Goal: Task Accomplishment & Management: Complete application form

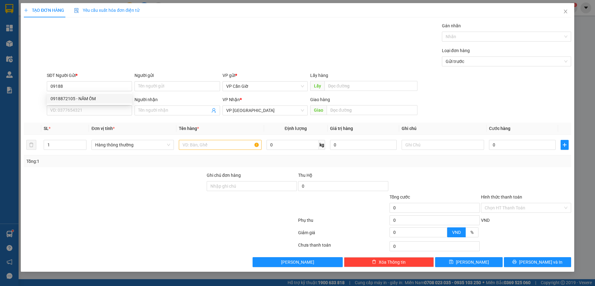
click at [82, 96] on div "0918872105 - NĂM ỐM" at bounding box center [90, 98] width 78 height 7
type input "0918872105"
type input "NĂM ỐM"
type input "45.000"
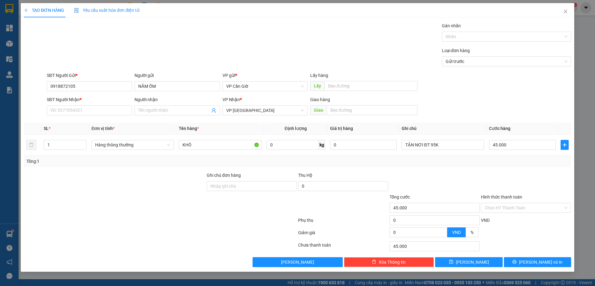
type input "0918872105"
click at [77, 111] on input "SĐT Người Nhận *" at bounding box center [89, 110] width 85 height 10
click at [73, 123] on div "0903849519 - [PERSON_NAME]" at bounding box center [90, 122] width 78 height 7
type input "0903849519"
type input "C LAN"
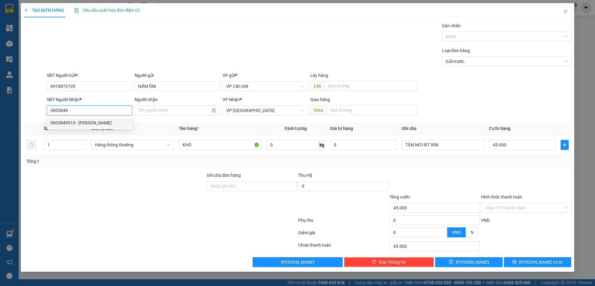
type input "967 [PERSON_NAME], [GEOGRAPHIC_DATA], Q7"
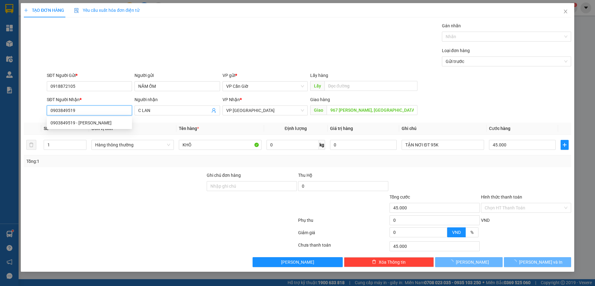
type input "25.000"
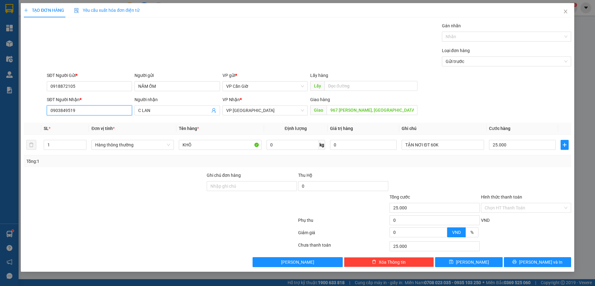
type input "0903849519"
click at [512, 208] on input "Hình thức thanh toán" at bounding box center [524, 207] width 78 height 9
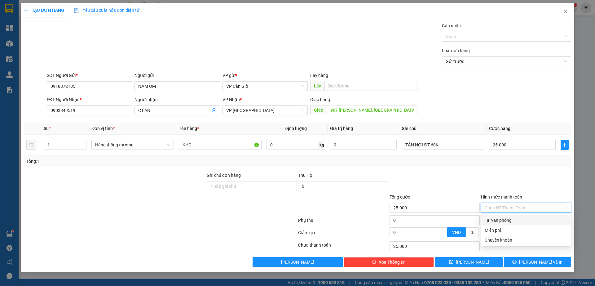
click at [501, 219] on div "Tại văn phòng" at bounding box center [526, 220] width 83 height 7
type input "0"
click at [475, 263] on span "[PERSON_NAME]" at bounding box center [472, 262] width 33 height 7
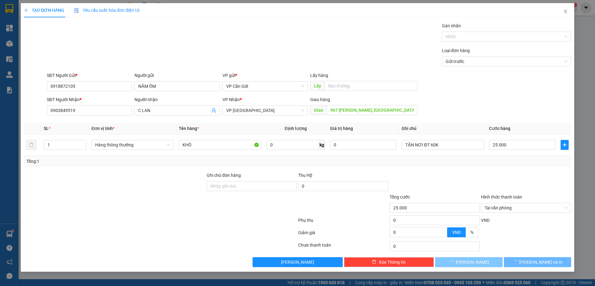
type input "0"
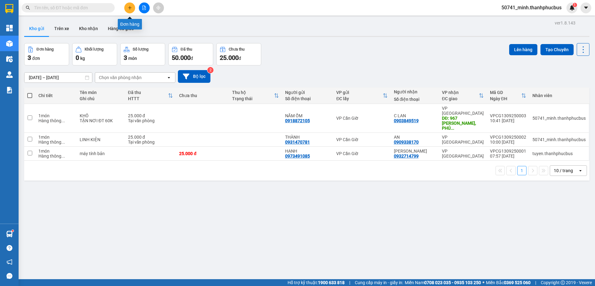
click at [129, 7] on icon "plus" at bounding box center [130, 8] width 4 height 4
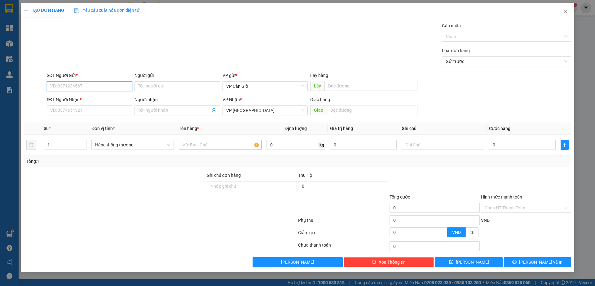
click at [97, 82] on input "SĐT Người Gửi *" at bounding box center [89, 86] width 85 height 10
click at [84, 98] on div "0938881650 - OANH" at bounding box center [90, 98] width 78 height 7
type input "0938881650"
type input "OANH"
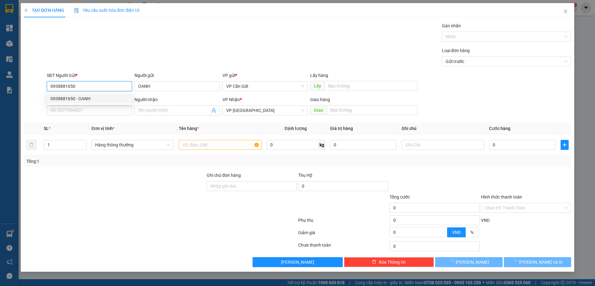
type input "35.000"
type input "0938881650"
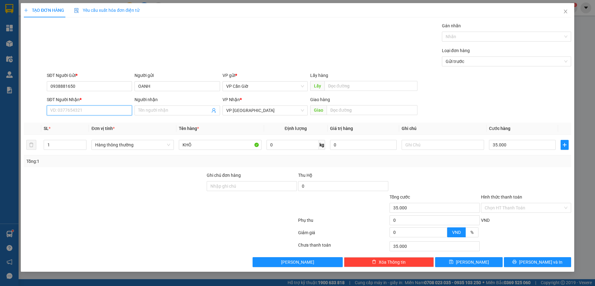
click at [73, 110] on input "SĐT Người Nhận *" at bounding box center [89, 110] width 85 height 10
click at [70, 124] on div "0938881650 - OANH" at bounding box center [90, 122] width 78 height 7
type input "0938881650"
type input "OANH"
click at [518, 206] on input "Hình thức thanh toán" at bounding box center [524, 207] width 78 height 9
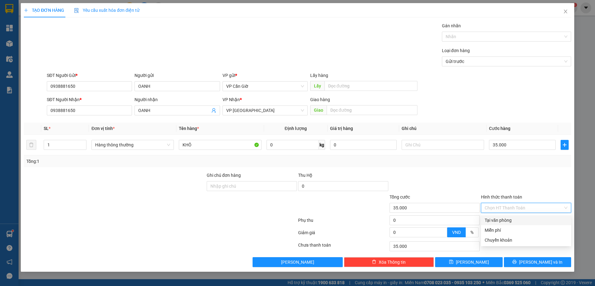
click at [502, 222] on div "Tại văn phòng" at bounding box center [526, 220] width 83 height 7
type input "0"
click at [470, 260] on span "[PERSON_NAME]" at bounding box center [472, 262] width 33 height 7
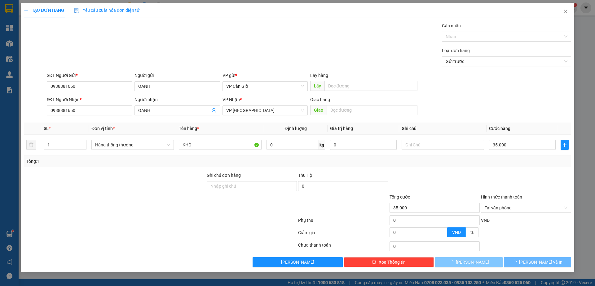
type input "0"
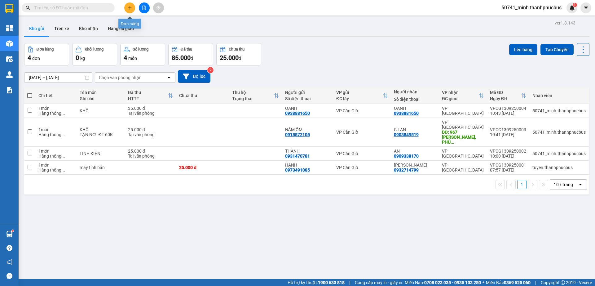
click at [130, 10] on icon "plus" at bounding box center [130, 8] width 4 height 4
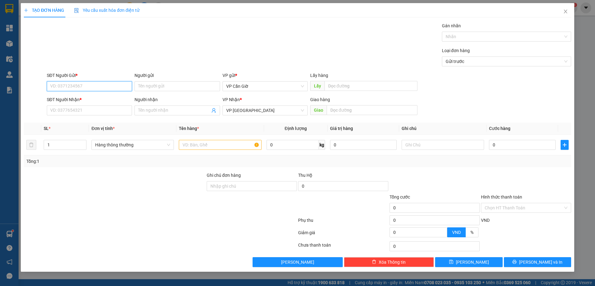
click at [65, 88] on input "SĐT Người Gửi *" at bounding box center [89, 86] width 85 height 10
click at [71, 98] on div "0901110186 - A TIẾN" at bounding box center [90, 98] width 78 height 7
type input "0901110186"
type input "A TIẾN"
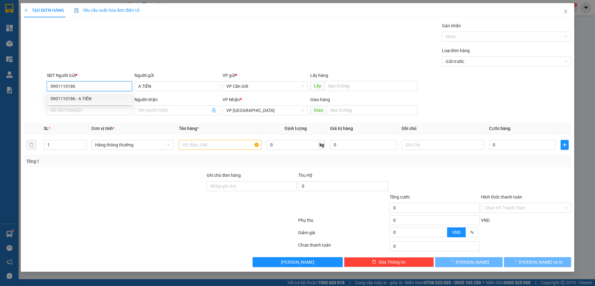
type input "35.000"
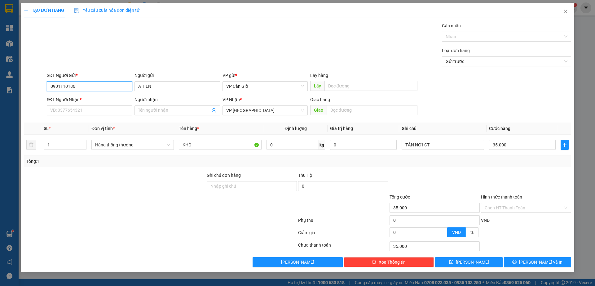
type input "0901110186"
click at [55, 111] on input "SĐT Người Nhận *" at bounding box center [89, 110] width 85 height 10
type input "0908655635"
click at [158, 113] on input "Người nhận" at bounding box center [174, 110] width 72 height 7
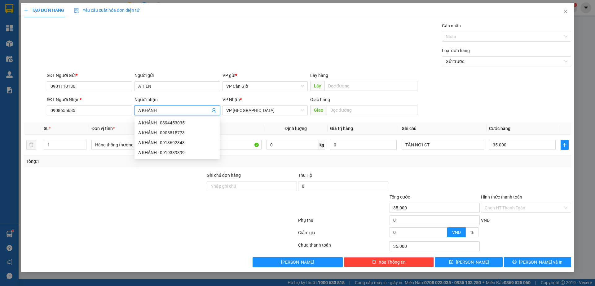
type input "A KHÁNH"
click at [345, 109] on input "text" at bounding box center [372, 110] width 91 height 10
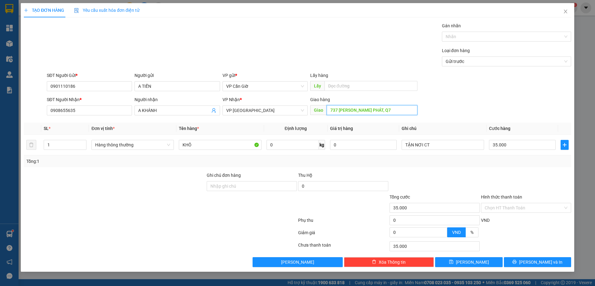
type input "737 [PERSON_NAME] PHÁT, Q7"
click at [113, 180] on div at bounding box center [114, 183] width 183 height 22
click at [283, 145] on input "0" at bounding box center [293, 145] width 52 height 10
type input "5"
click at [172, 215] on div at bounding box center [160, 221] width 274 height 12
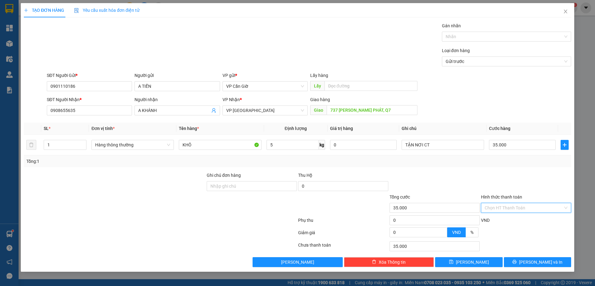
click at [534, 208] on input "Hình thức thanh toán" at bounding box center [524, 207] width 78 height 9
click at [511, 219] on div "Tại văn phòng" at bounding box center [526, 220] width 83 height 7
type input "0"
click at [468, 263] on button "[PERSON_NAME]" at bounding box center [468, 262] width 67 height 10
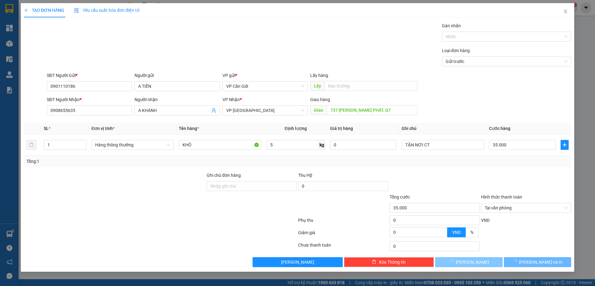
type input "0"
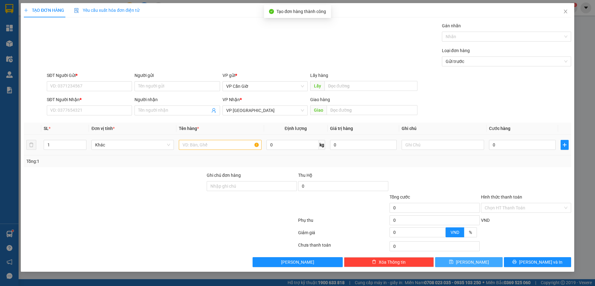
click at [147, 143] on span "Khác" at bounding box center [132, 144] width 75 height 9
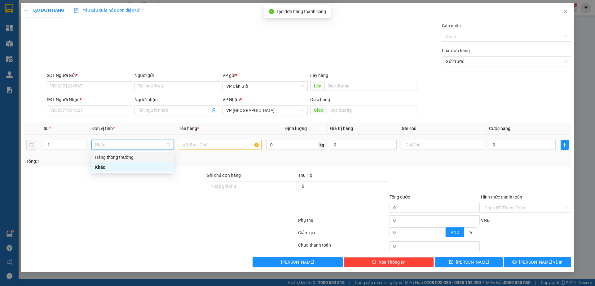
click at [124, 155] on div "Hàng thông thường" at bounding box center [132, 157] width 75 height 7
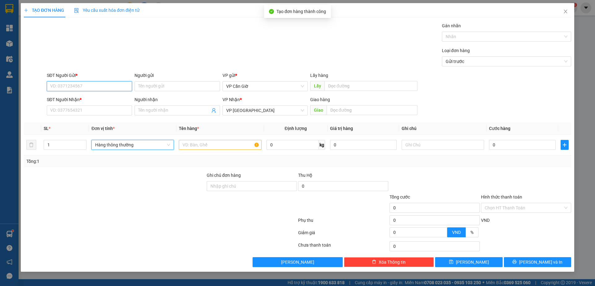
click at [85, 86] on input "SĐT Người Gửi *" at bounding box center [89, 86] width 85 height 10
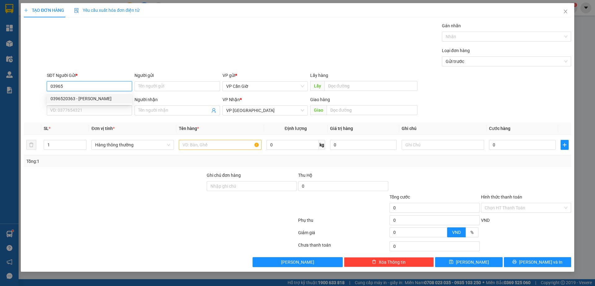
click at [71, 100] on div "0396520363 - [PERSON_NAME]" at bounding box center [90, 98] width 78 height 7
type input "0396520363"
type input "[PERSON_NAME]"
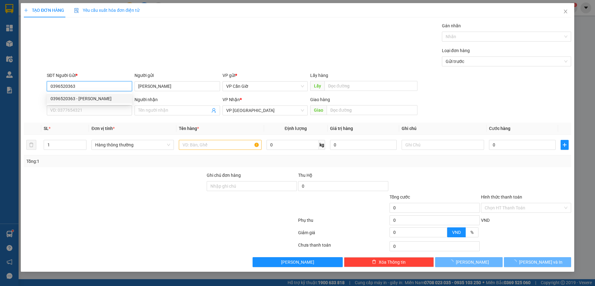
type input "45.000"
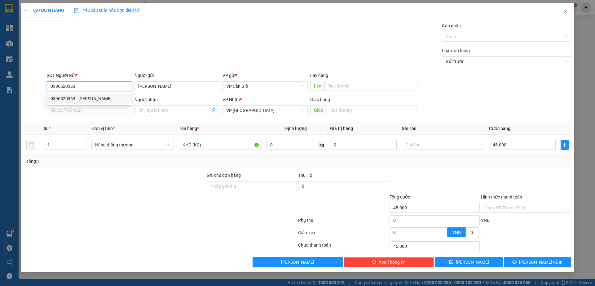
click at [78, 99] on div "0396520363 - [PERSON_NAME]" at bounding box center [90, 98] width 78 height 7
type input "0396520363"
click at [64, 110] on input "SĐT Người Nhận *" at bounding box center [89, 110] width 85 height 10
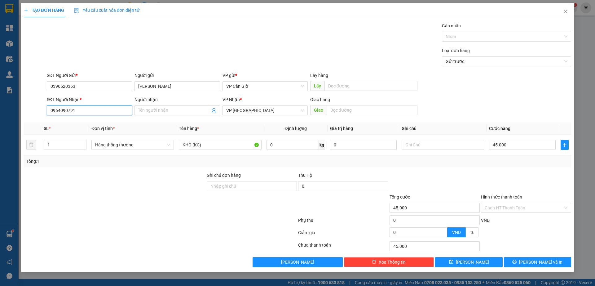
type input "0964090791"
click at [162, 110] on input "Người nhận" at bounding box center [174, 110] width 72 height 7
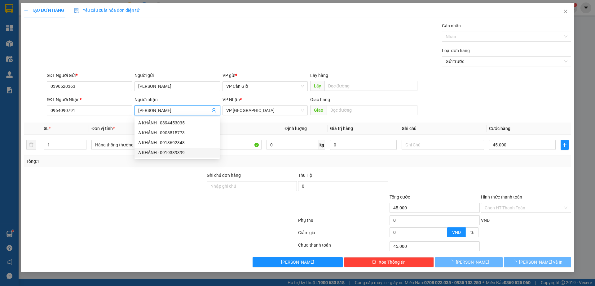
type input "[PERSON_NAME]"
click at [120, 206] on div at bounding box center [114, 204] width 183 height 22
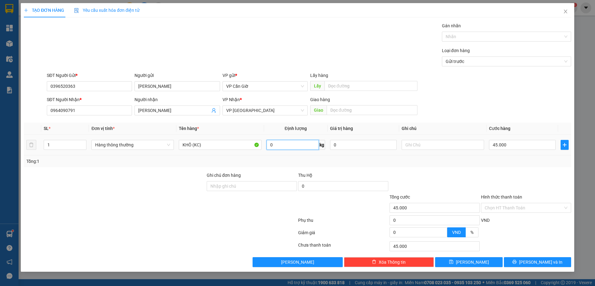
click at [278, 144] on input "0" at bounding box center [293, 145] width 52 height 10
type input "16"
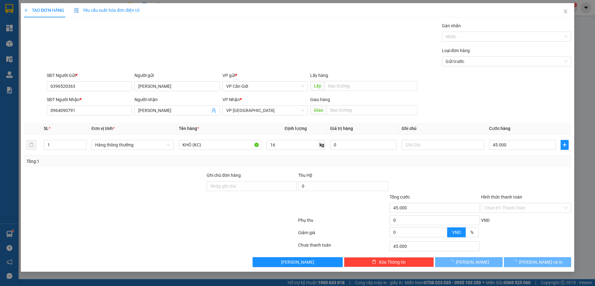
click at [126, 186] on div at bounding box center [114, 183] width 183 height 22
type input "55.000"
click at [453, 261] on button "[PERSON_NAME]" at bounding box center [468, 262] width 67 height 10
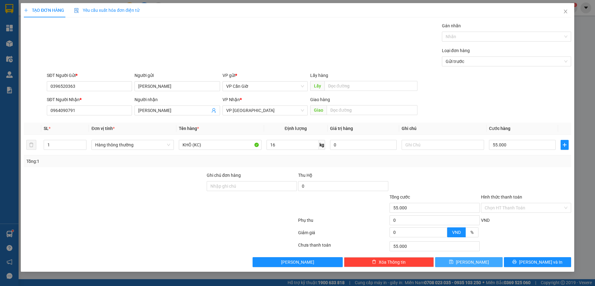
type input "0"
